Goal: Information Seeking & Learning: Learn about a topic

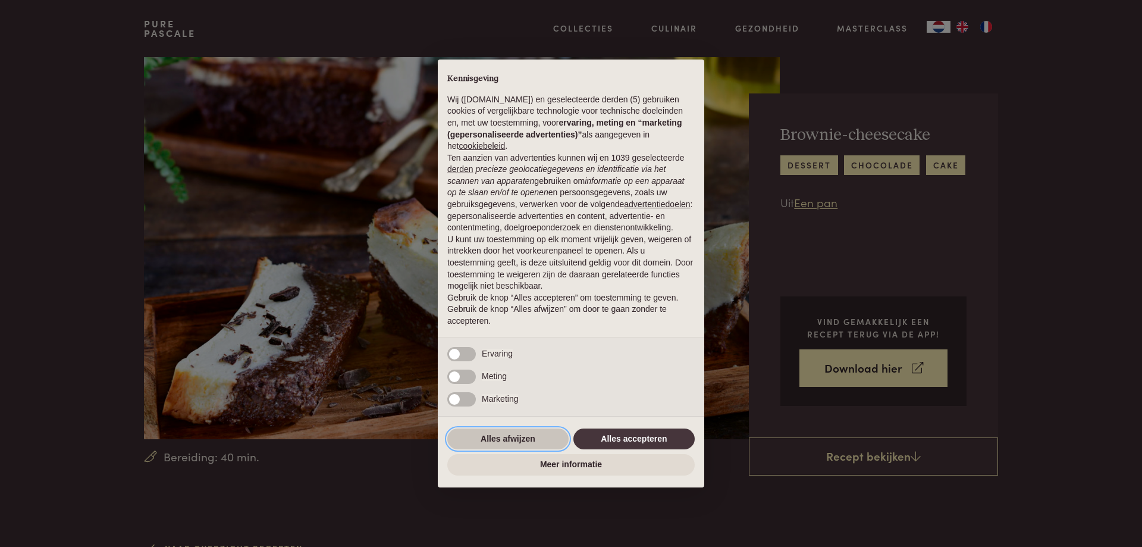
click at [526, 438] on button "Alles afwijzen" at bounding box center [507, 438] width 121 height 21
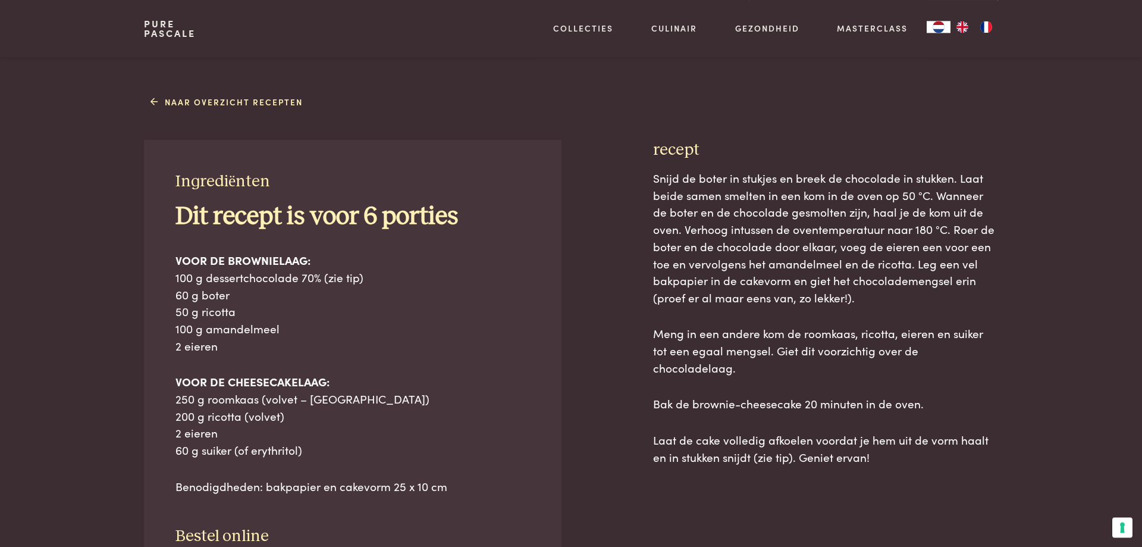
scroll to position [485, 0]
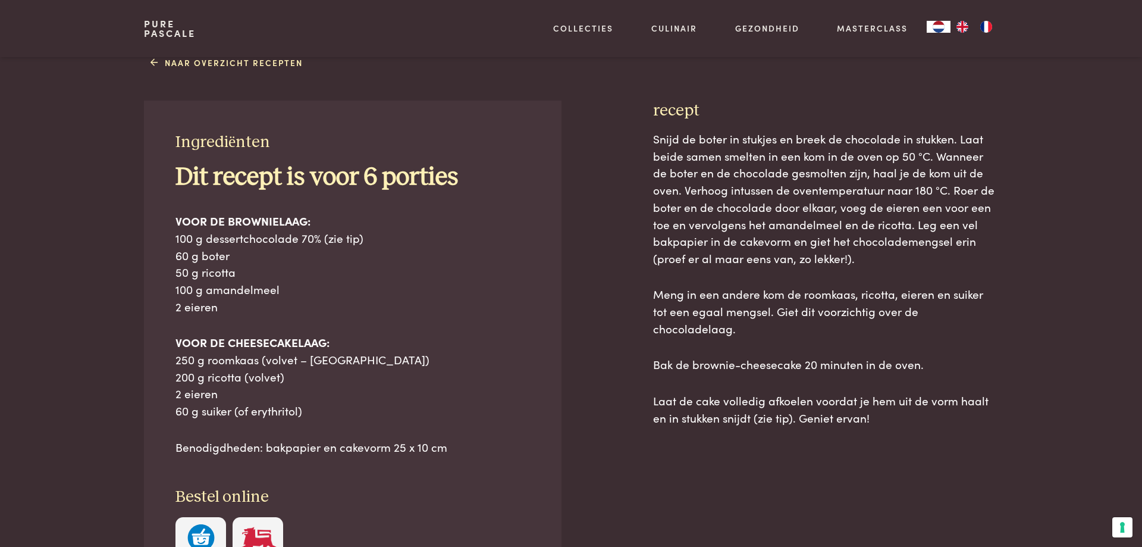
drag, startPoint x: 152, startPoint y: 126, endPoint x: 930, endPoint y: 399, distance: 824.2
click at [930, 399] on div "Ingrediënten Dit recept is voor 6 porties VOOR DE BROWNIELAAG: 100 g dessertcho…" at bounding box center [571, 390] width 854 height 579
copy div "Pagina delen recept Snijd de boter in stukjes en breek de chocolade in stukken.…"
click at [180, 496] on h3 "Bestel online" at bounding box center [353, 497] width 355 height 21
click at [168, 168] on div "Ingrediënten Dit recept is voor 6 porties VOOR DE BROWNIELAAG: 100 g dessertcho…" at bounding box center [353, 350] width 418 height 499
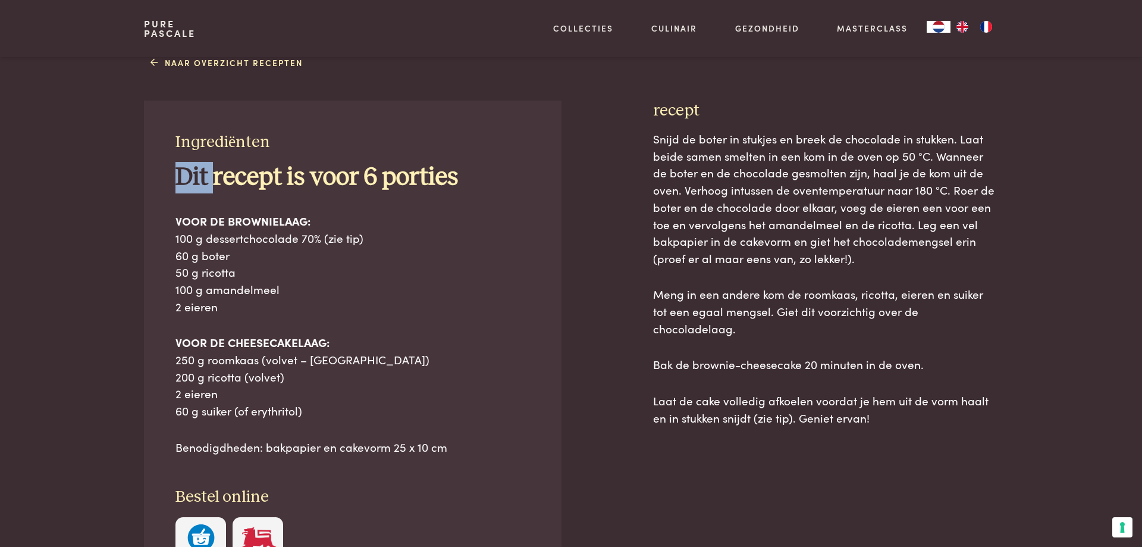
click at [168, 168] on div "Ingrediënten Dit recept is voor 6 porties VOOR DE BROWNIELAAG: 100 g dessertcho…" at bounding box center [353, 350] width 418 height 499
drag, startPoint x: 168, startPoint y: 168, endPoint x: 886, endPoint y: 425, distance: 762.4
click at [886, 425] on div "Ingrediënten Dit recept is voor 6 porties VOOR DE BROWNIELAAG: 100 g dessertcho…" at bounding box center [571, 390] width 854 height 579
copy div "Pagina delen recept Snijd de boter in stukjes en breek de chocolade in stukken.…"
